Goal: Information Seeking & Learning: Check status

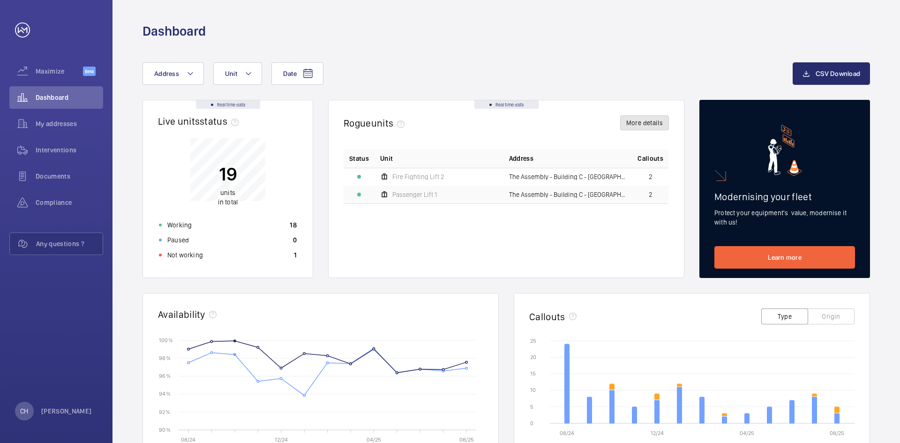
click at [661, 126] on button "More details" at bounding box center [644, 122] width 49 height 15
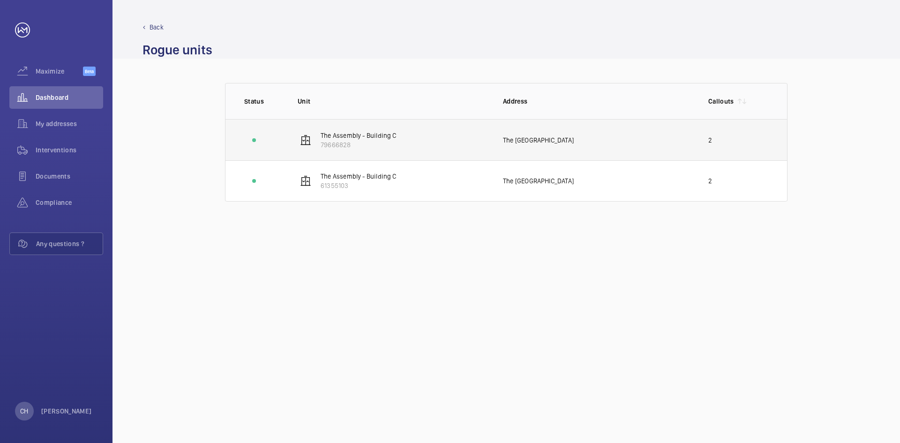
drag, startPoint x: 354, startPoint y: 144, endPoint x: 320, endPoint y: 150, distance: 33.8
click at [320, 150] on td "The Assembly - Building C 79666828" at bounding box center [385, 139] width 205 height 41
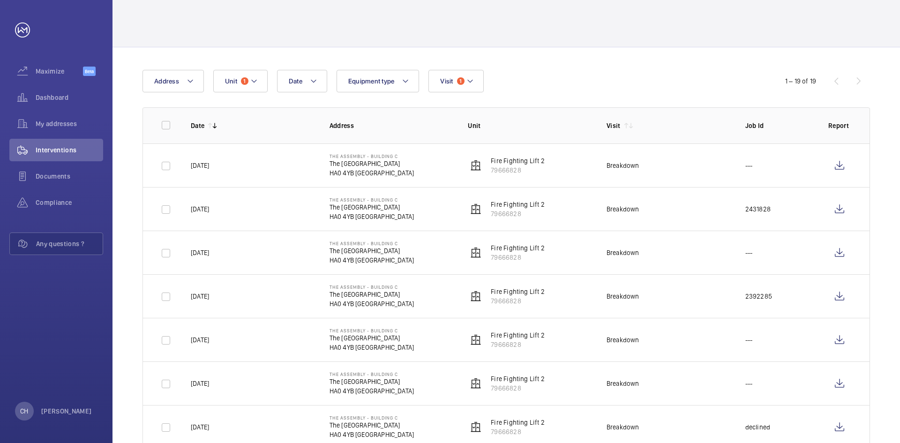
scroll to position [39, 0]
drag, startPoint x: 525, startPoint y: 173, endPoint x: 491, endPoint y: 174, distance: 34.3
click at [491, 174] on td "Fire Fighting Lift 2 79666828" at bounding box center [522, 164] width 139 height 44
copy p "79666828"
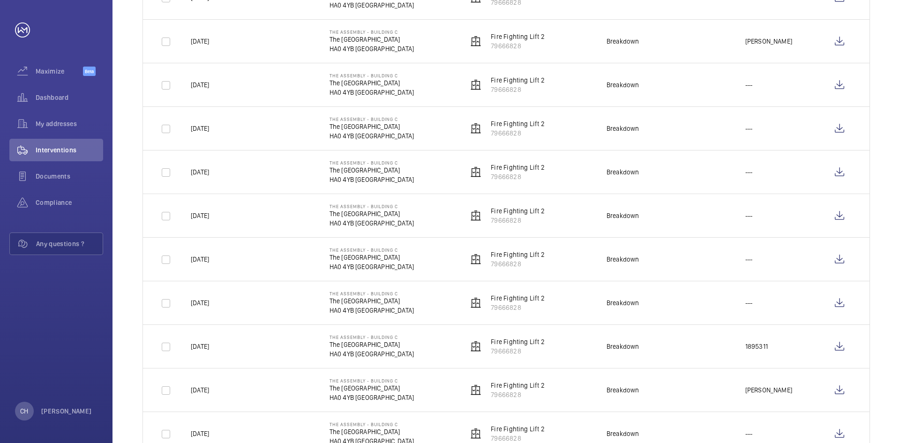
scroll to position [555, 0]
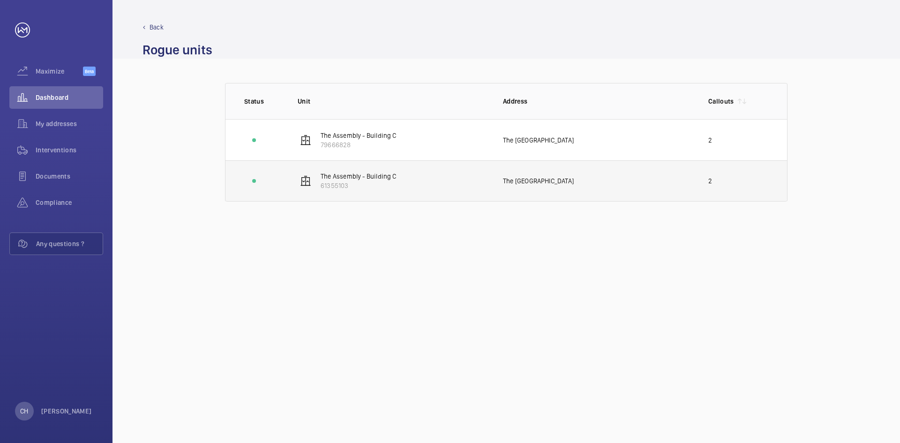
click at [400, 183] on td "The Assembly - Building C 61355103" at bounding box center [385, 180] width 205 height 41
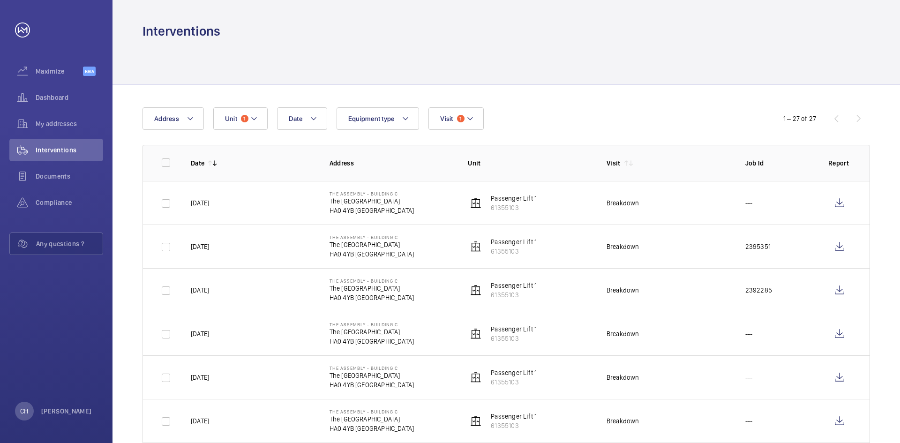
drag, startPoint x: 523, startPoint y: 253, endPoint x: 491, endPoint y: 257, distance: 32.1
click at [491, 257] on td "Passenger Lift 1 61355103" at bounding box center [522, 247] width 139 height 44
copy p "61355103"
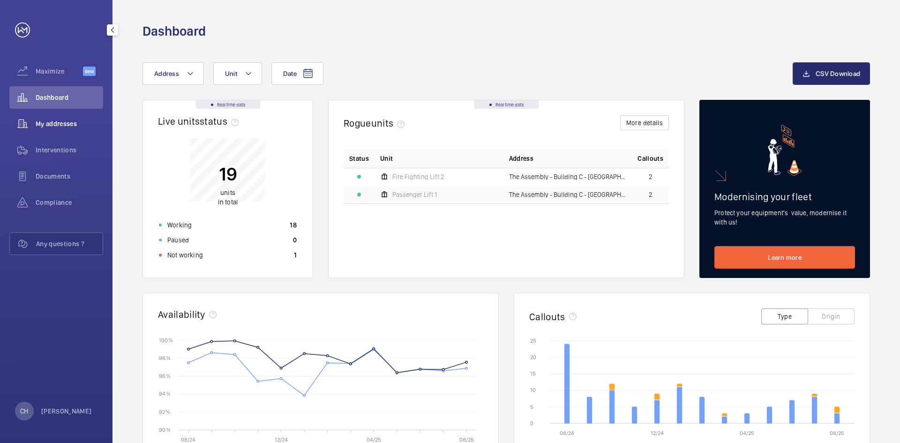
click at [63, 121] on span "My addresses" at bounding box center [70, 123] width 68 height 9
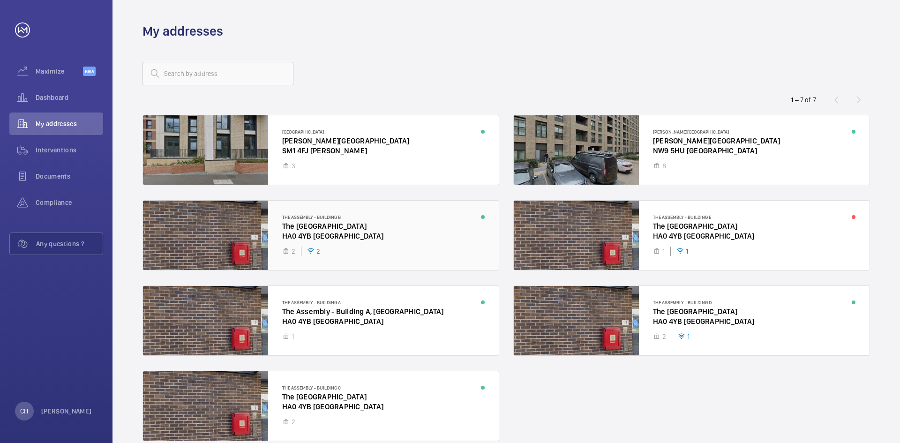
click at [418, 234] on div at bounding box center [321, 235] width 356 height 69
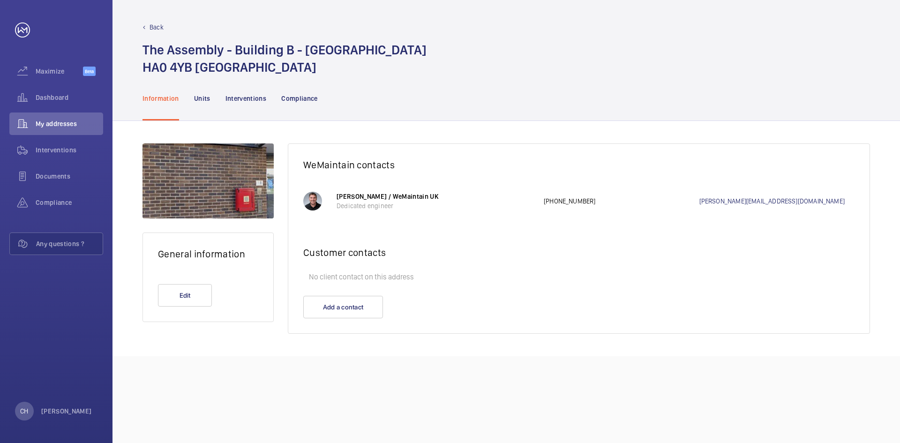
click at [211, 99] on nav "Information Units Interventions Compliance" at bounding box center [230, 98] width 175 height 45
click at [205, 99] on p "Units" at bounding box center [202, 98] width 16 height 9
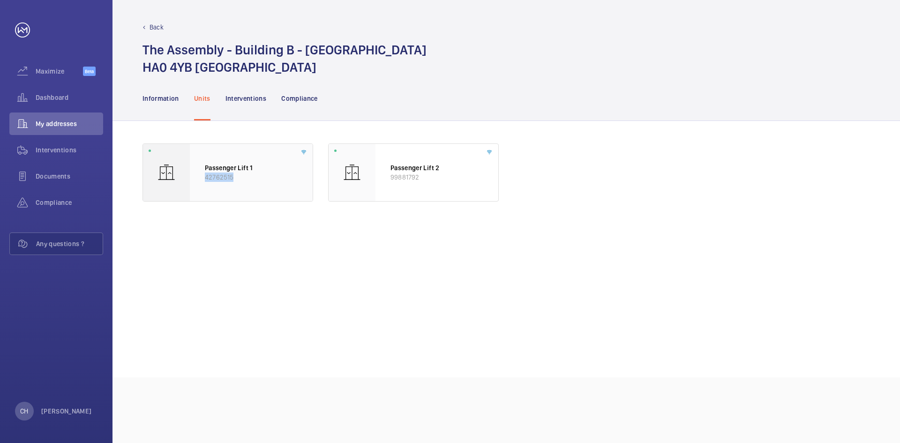
drag, startPoint x: 235, startPoint y: 179, endPoint x: 206, endPoint y: 182, distance: 29.3
click at [206, 182] on div "Passenger Lift 1 42762515" at bounding box center [251, 172] width 123 height 57
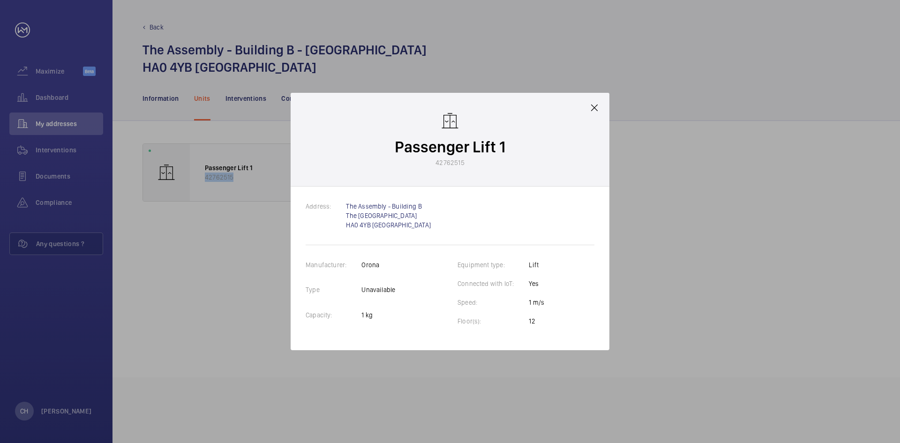
copy p "42762515"
click at [653, 241] on div at bounding box center [450, 221] width 900 height 443
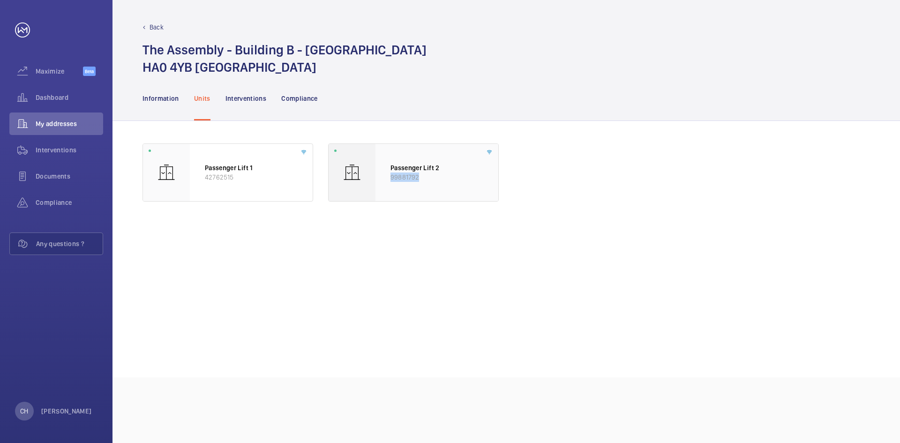
drag, startPoint x: 422, startPoint y: 177, endPoint x: 391, endPoint y: 181, distance: 30.8
click at [391, 181] on p "99881792" at bounding box center [437, 177] width 93 height 9
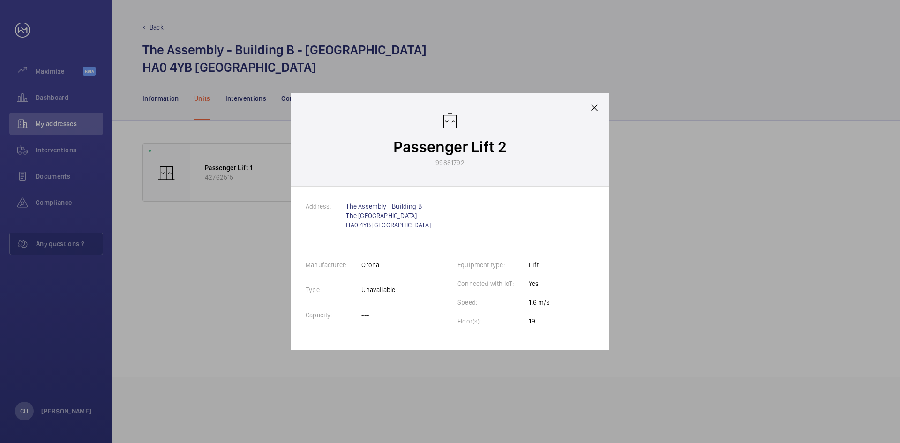
copy p "99881792"
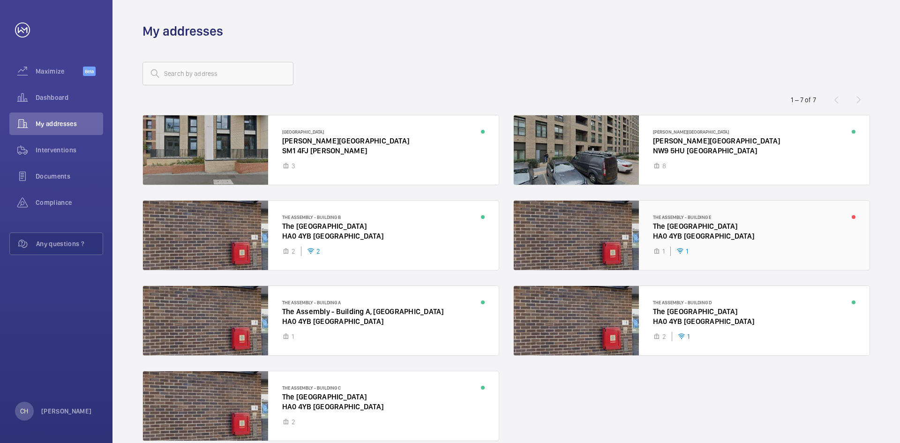
click at [745, 224] on div at bounding box center [692, 235] width 356 height 69
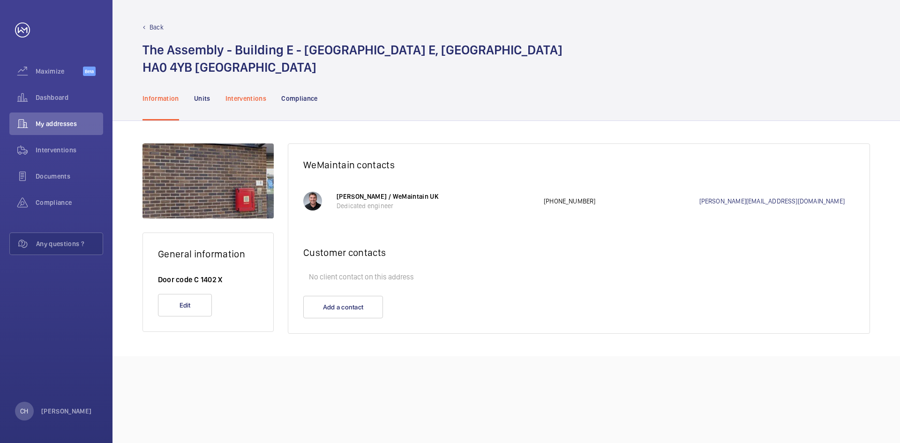
click at [237, 98] on p "Interventions" at bounding box center [246, 98] width 41 height 9
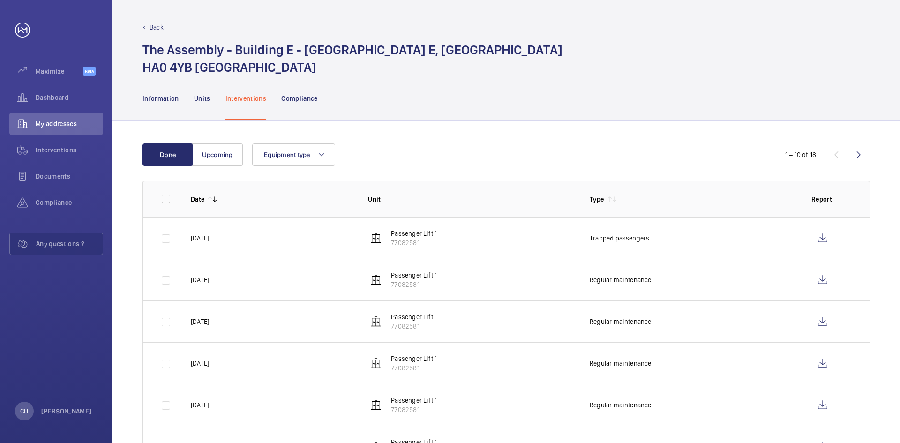
drag, startPoint x: 423, startPoint y: 244, endPoint x: 392, endPoint y: 247, distance: 30.7
click at [392, 247] on p "77082581" at bounding box center [414, 242] width 46 height 9
copy p "77082581"
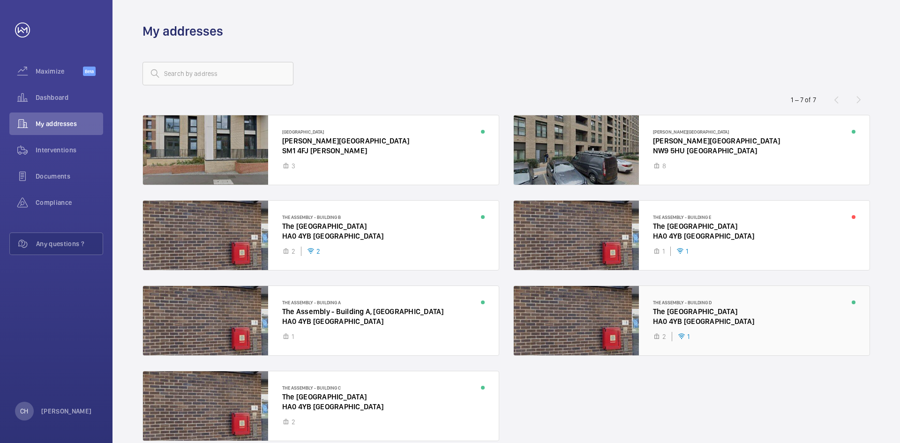
click at [715, 336] on div at bounding box center [692, 320] width 356 height 69
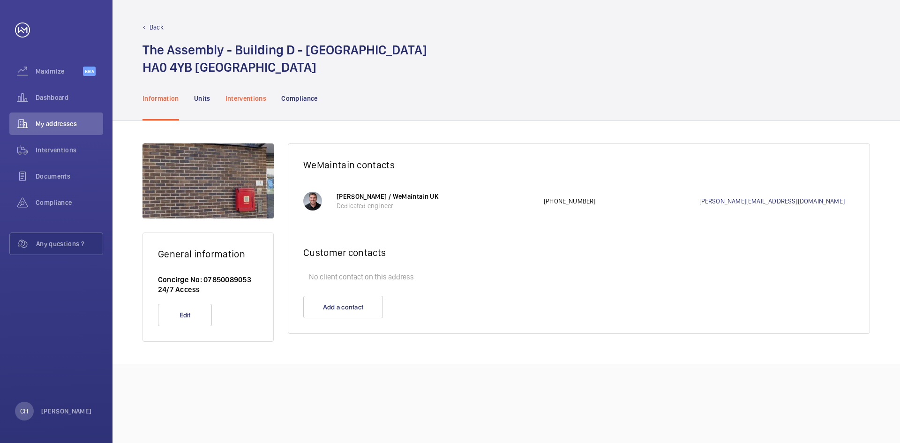
click at [233, 102] on p "Interventions" at bounding box center [246, 98] width 41 height 9
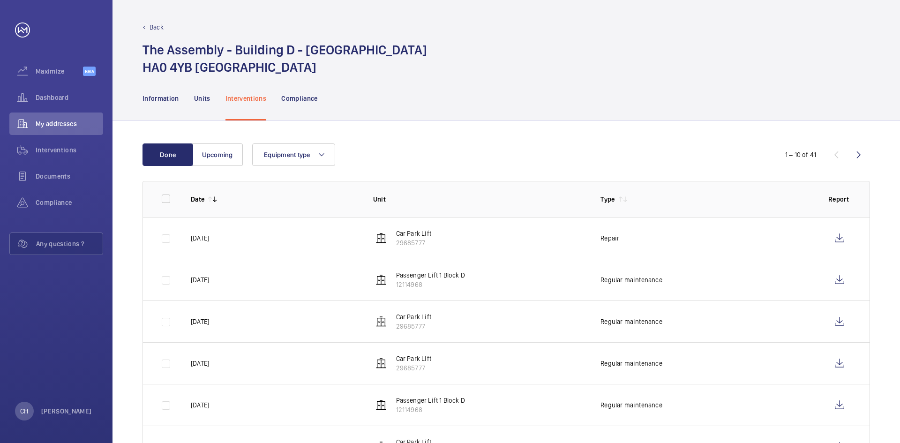
drag, startPoint x: 423, startPoint y: 285, endPoint x: 396, endPoint y: 288, distance: 27.3
click at [396, 288] on p "12114968" at bounding box center [430, 284] width 69 height 9
copy p "12114968"
